Goal: Transaction & Acquisition: Purchase product/service

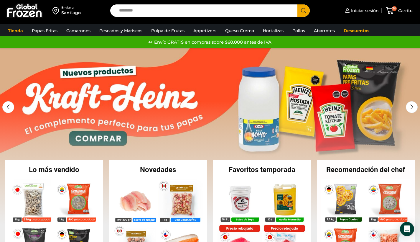
click at [158, 13] on input "Search input" at bounding box center [205, 10] width 179 height 12
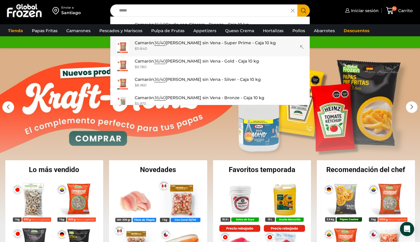
click at [219, 48] on div "$ 11.840" at bounding box center [205, 48] width 141 height 5
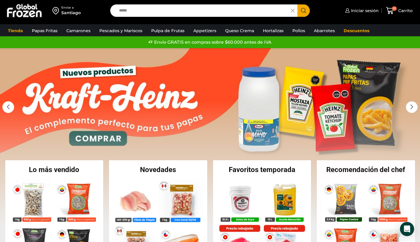
type input "**********"
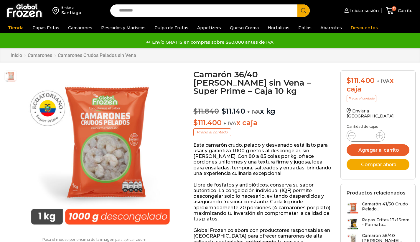
click at [378, 133] on icon at bounding box center [380, 135] width 5 height 5
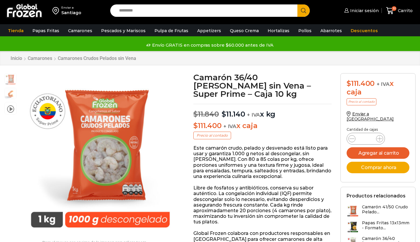
type input "*"
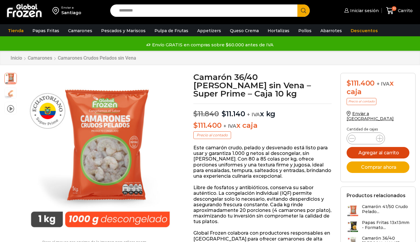
click at [381, 148] on button "Agregar al carrito" at bounding box center [378, 153] width 63 height 12
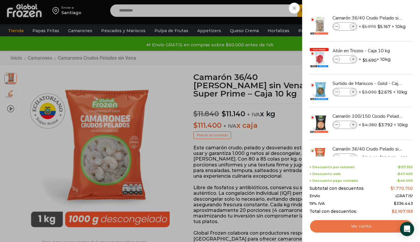
click at [381, 224] on link "Ver carrito" at bounding box center [362, 226] width 104 height 14
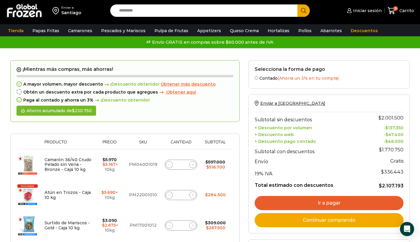
click at [168, 163] on icon at bounding box center [169, 164] width 3 height 3
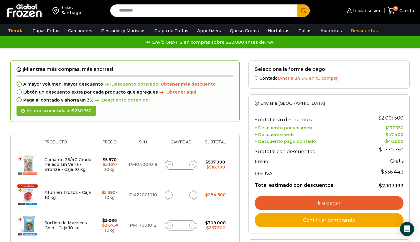
click at [168, 163] on icon at bounding box center [169, 164] width 3 height 3
type input "*"
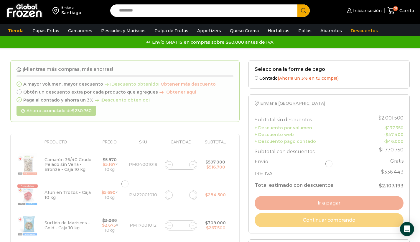
click at [168, 162] on div at bounding box center [125, 184] width 230 height 248
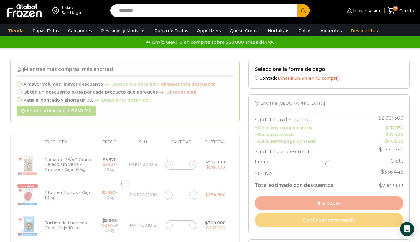
click at [168, 162] on div at bounding box center [125, 184] width 230 height 248
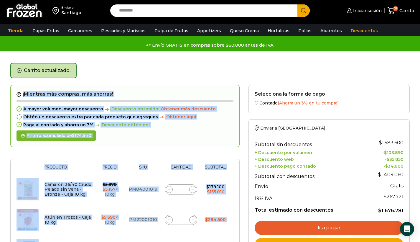
scroll to position [30, 0]
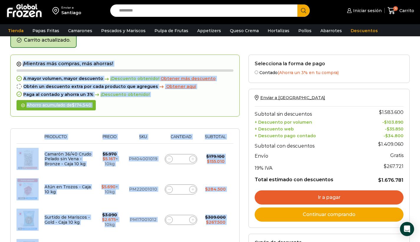
click at [167, 159] on span at bounding box center [169, 158] width 7 height 7
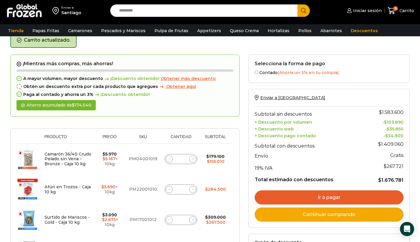
click at [167, 159] on span at bounding box center [169, 158] width 7 height 7
click at [168, 159] on icon at bounding box center [169, 159] width 3 height 3
type input "*"
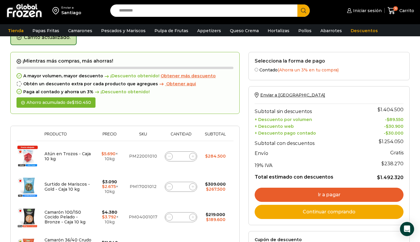
scroll to position [33, 0]
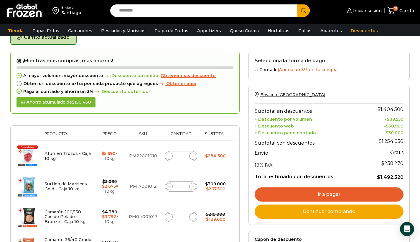
drag, startPoint x: 185, startPoint y: 156, endPoint x: 175, endPoint y: 153, distance: 10.6
click at [175, 153] on div "Atún en Trozos - Caja 10 kg cantidad *" at bounding box center [181, 156] width 32 height 10
click at [171, 155] on span at bounding box center [169, 156] width 7 height 7
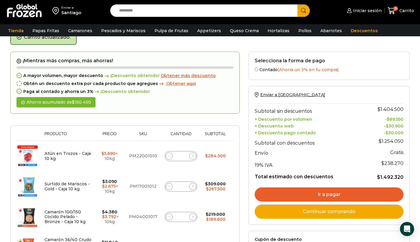
click at [171, 155] on span at bounding box center [169, 156] width 7 height 7
type input "*"
click at [171, 155] on span at bounding box center [169, 156] width 7 height 7
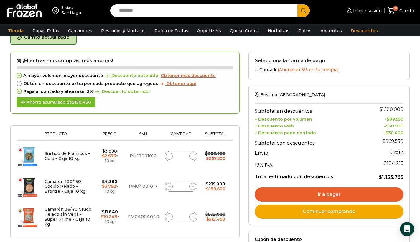
click at [168, 155] on icon at bounding box center [169, 156] width 3 height 3
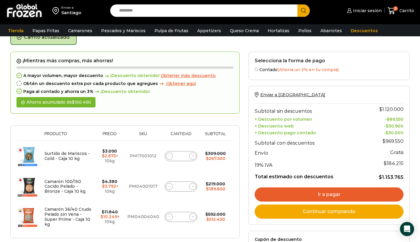
click at [168, 155] on icon at bounding box center [169, 156] width 3 height 3
type input "*"
click at [168, 155] on form "¡Mientras más compras, más ahorras! A mayor volumen, mayor descuento ¡Descuento…" at bounding box center [125, 145] width 230 height 187
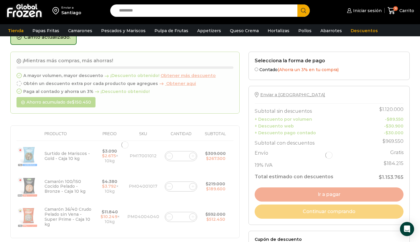
click at [168, 155] on div at bounding box center [125, 145] width 230 height 187
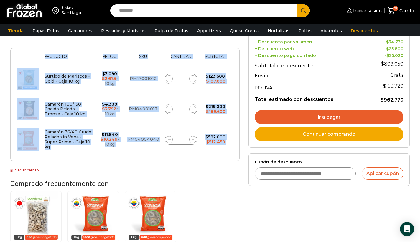
scroll to position [109, 0]
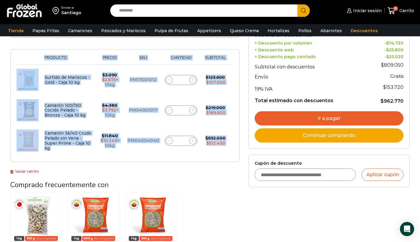
click at [29, 169] on link "Vaciar carrito" at bounding box center [24, 171] width 29 height 4
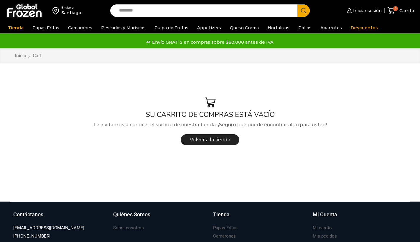
click at [153, 9] on input "Search input" at bounding box center [205, 10] width 179 height 12
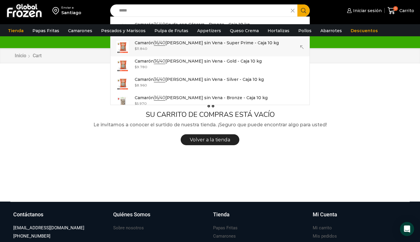
click at [188, 42] on p "Camarón 36/40 Crudo Pelado sin Vena - Super Prime - Caja 10 kg" at bounding box center [207, 43] width 144 height 6
type input "**********"
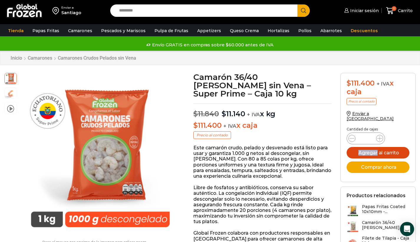
click at [384, 150] on button "Agregar al carrito" at bounding box center [378, 153] width 63 height 12
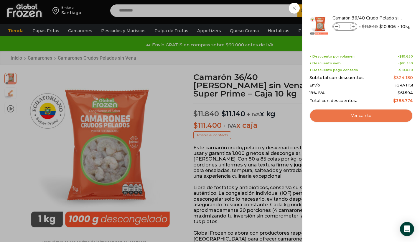
click at [373, 116] on link "Ver carrito" at bounding box center [362, 116] width 104 height 14
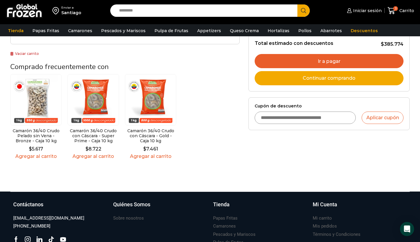
scroll to position [82, 0]
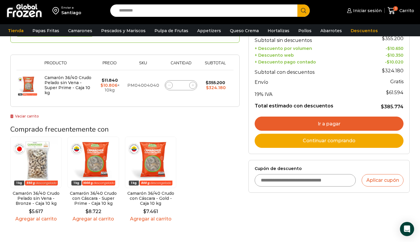
click at [283, 176] on input "Cupón de descuento" at bounding box center [305, 180] width 101 height 12
type input "*"
type input "*********"
click at [387, 179] on button "Aplicar cupón" at bounding box center [383, 180] width 42 height 12
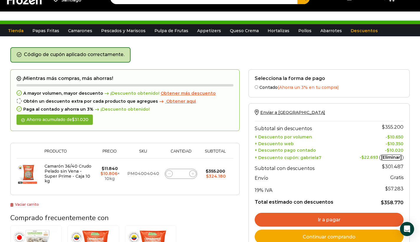
scroll to position [46, 0]
